Goal: Task Accomplishment & Management: Manage account settings

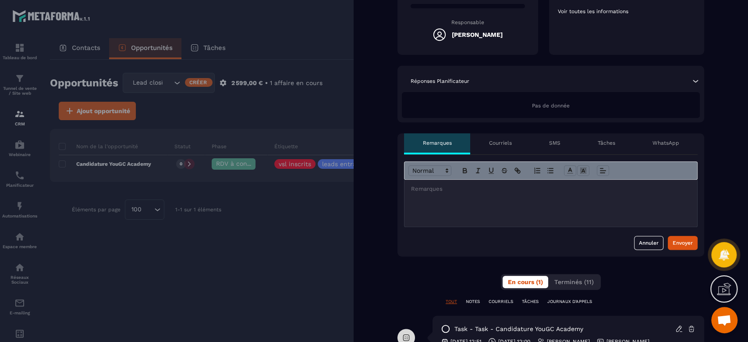
scroll to position [351, 0]
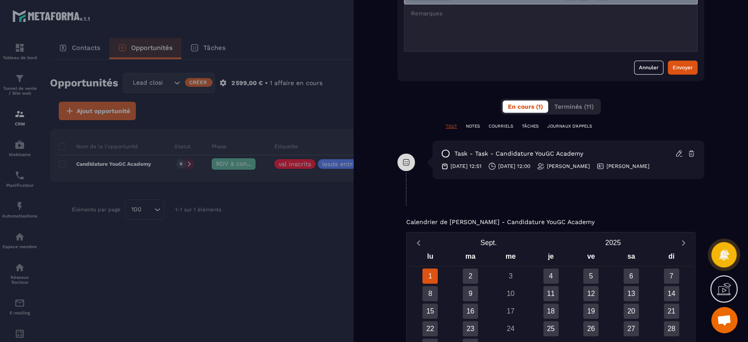
click at [280, 272] on div at bounding box center [374, 171] width 748 height 342
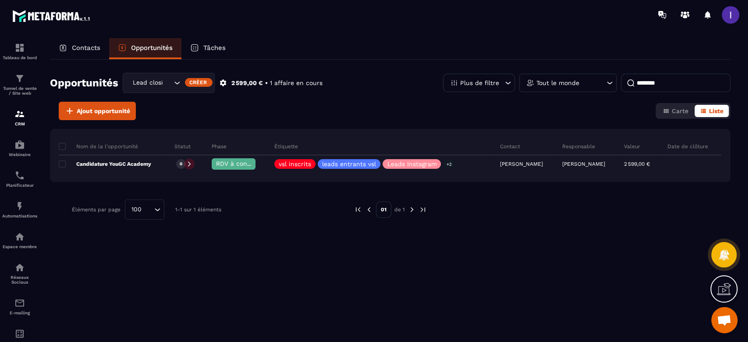
scroll to position [0, 0]
click at [14, 177] on img at bounding box center [19, 175] width 11 height 11
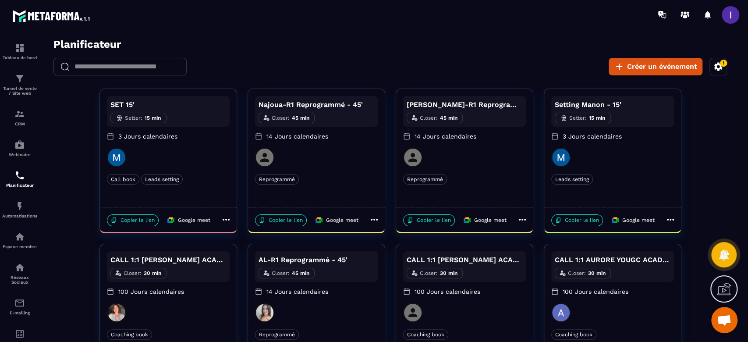
scroll to position [216, 0]
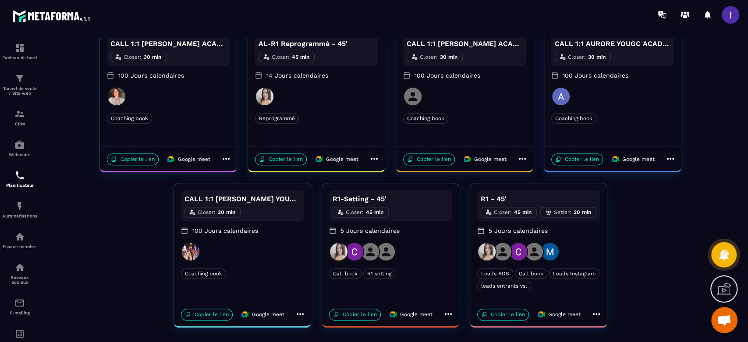
click at [594, 316] on icon at bounding box center [596, 314] width 11 height 11
click at [629, 291] on span "Modifier" at bounding box center [627, 290] width 32 height 9
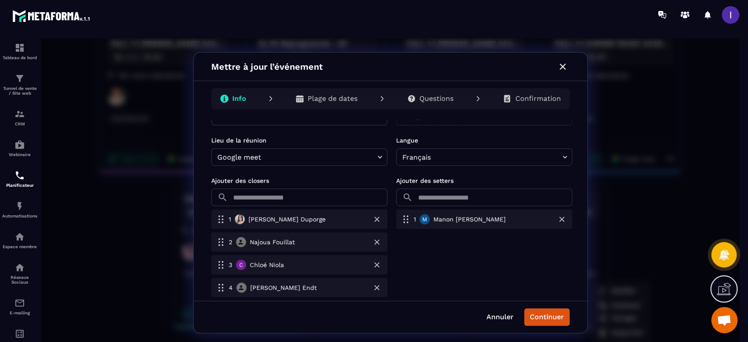
scroll to position [292, 0]
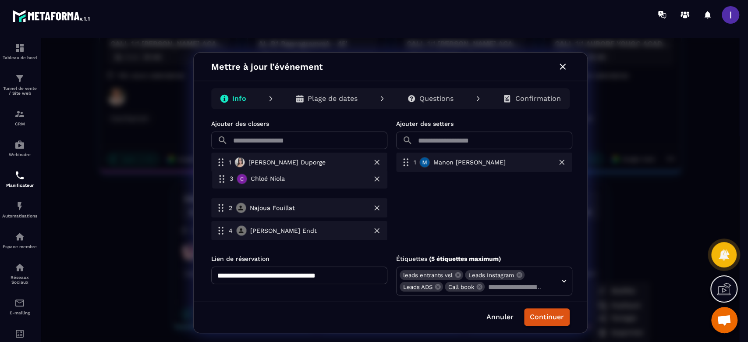
drag, startPoint x: 263, startPoint y: 213, endPoint x: 265, endPoint y: 181, distance: 32.0
click at [265, 181] on div "1 [PERSON_NAME] 2 [PERSON_NAME] 3 [PERSON_NAME] 4 [PERSON_NAME]" at bounding box center [299, 198] width 176 height 91
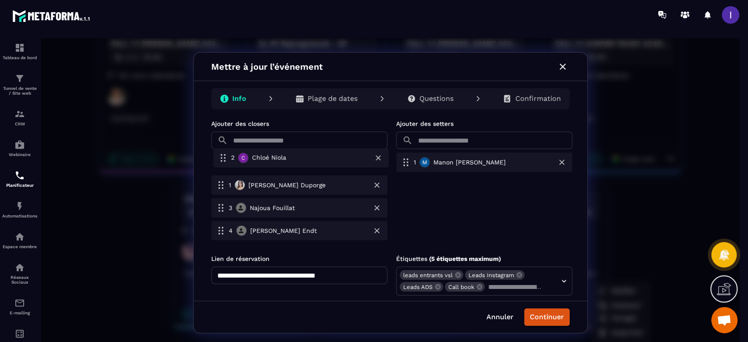
drag, startPoint x: 291, startPoint y: 189, endPoint x: 294, endPoint y: 157, distance: 32.1
click at [294, 157] on div "1 [PERSON_NAME] 2 [PERSON_NAME] 3 [PERSON_NAME] 4 [PERSON_NAME]" at bounding box center [299, 198] width 176 height 91
drag, startPoint x: 287, startPoint y: 184, endPoint x: 291, endPoint y: 233, distance: 49.7
click at [291, 233] on div "1 [PERSON_NAME] 2 [PERSON_NAME] 3 [PERSON_NAME] 4 [PERSON_NAME]" at bounding box center [299, 198] width 176 height 91
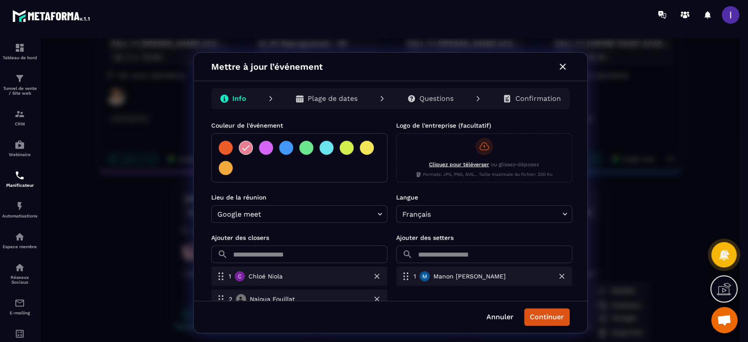
scroll to position [175, 0]
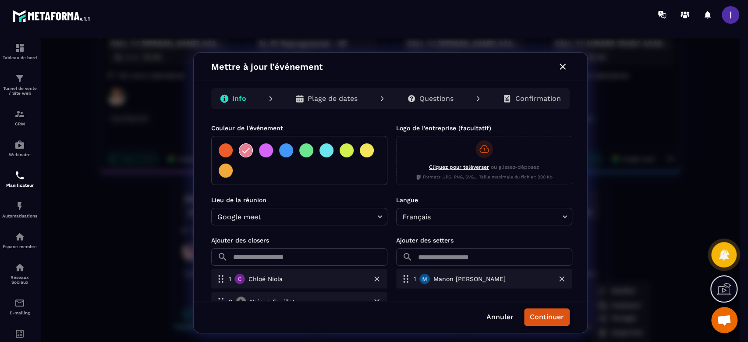
click at [553, 315] on button "Continuer" at bounding box center [547, 317] width 46 height 18
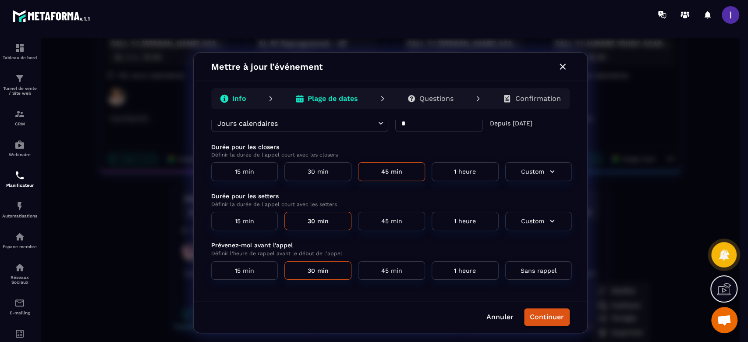
scroll to position [0, 0]
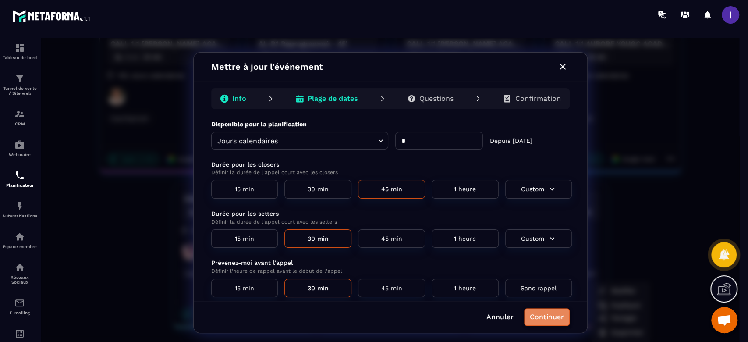
click at [563, 319] on button "Continuer" at bounding box center [547, 317] width 46 height 18
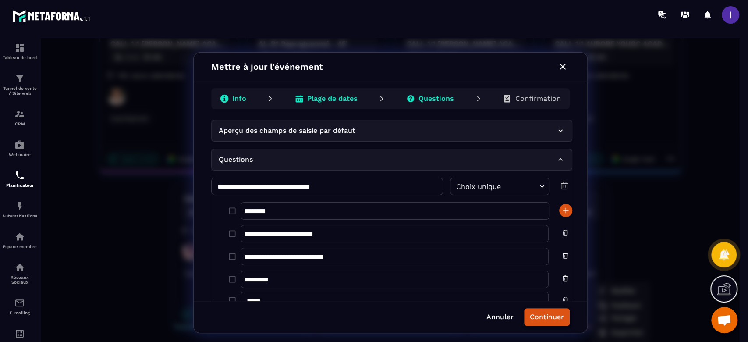
click at [561, 320] on button "Continuer" at bounding box center [547, 317] width 46 height 18
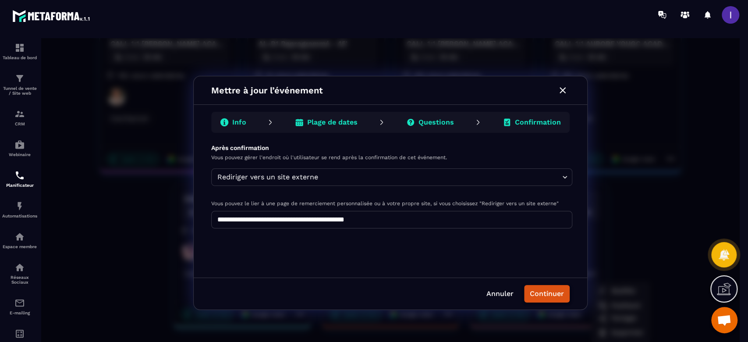
click at [551, 295] on button "Continuer" at bounding box center [547, 294] width 46 height 18
